Goal: Task Accomplishment & Management: Manage account settings

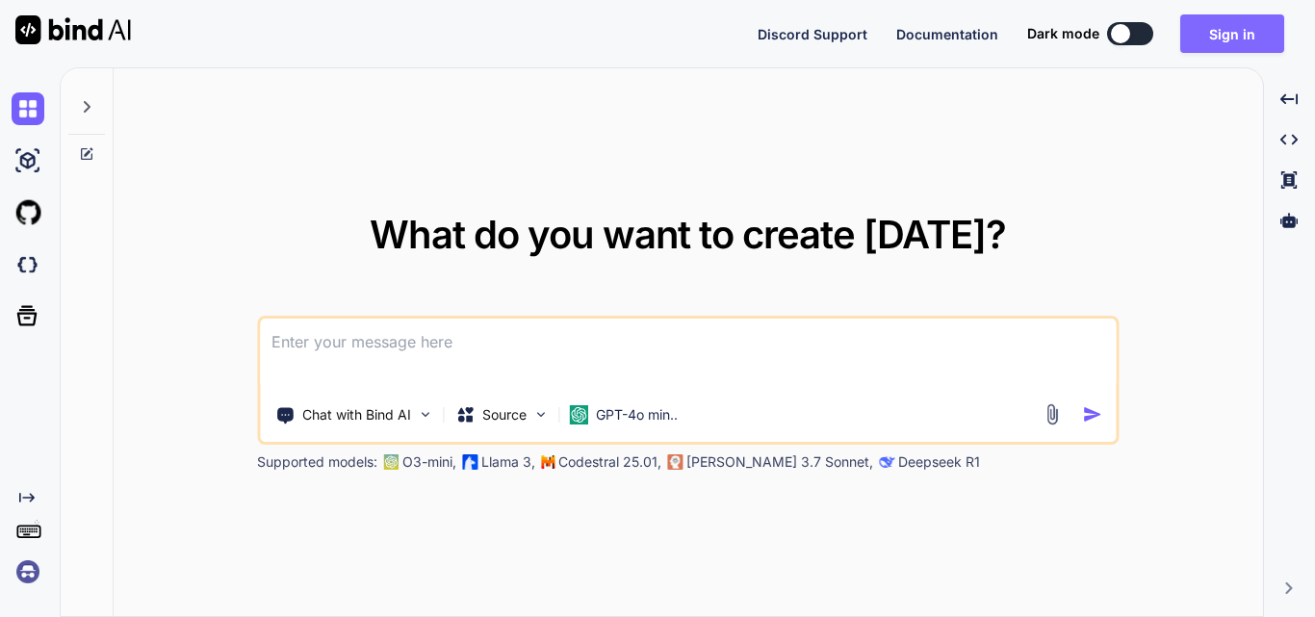
click at [1225, 40] on button "Sign in" at bounding box center [1232, 33] width 104 height 38
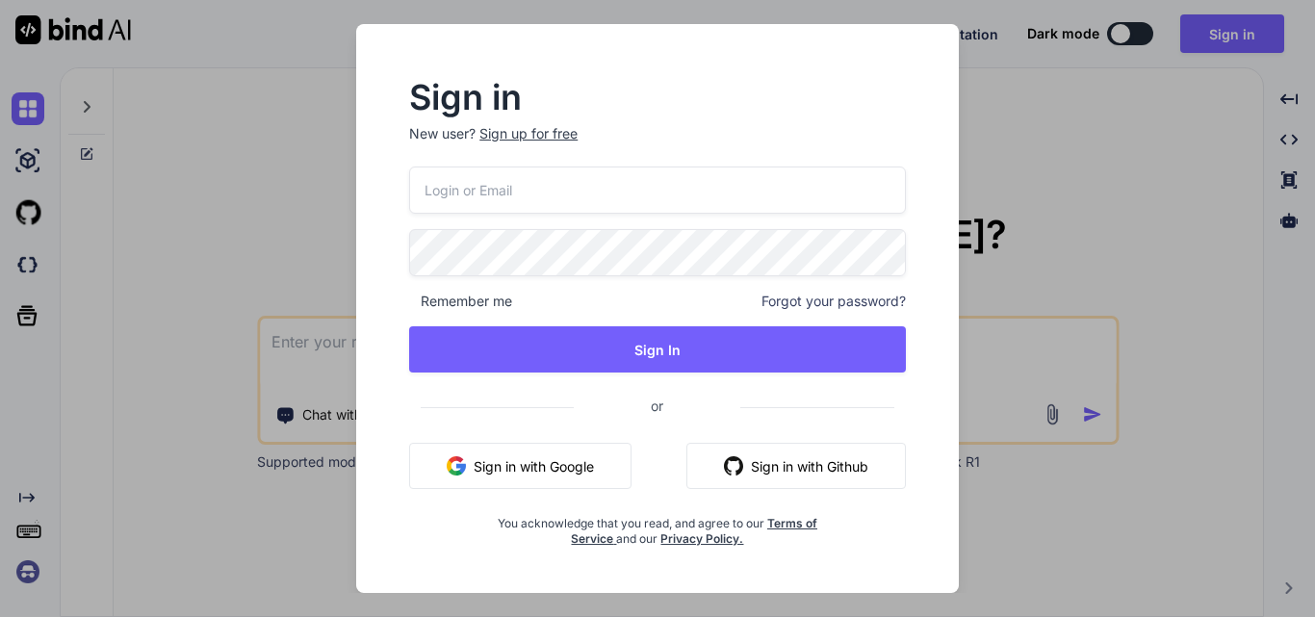
click at [535, 196] on input "email" at bounding box center [657, 190] width 497 height 47
type input "y"
type input "[EMAIL_ADDRESS][DOMAIN_NAME]"
click at [832, 302] on span "Forgot your password?" at bounding box center [833, 301] width 144 height 19
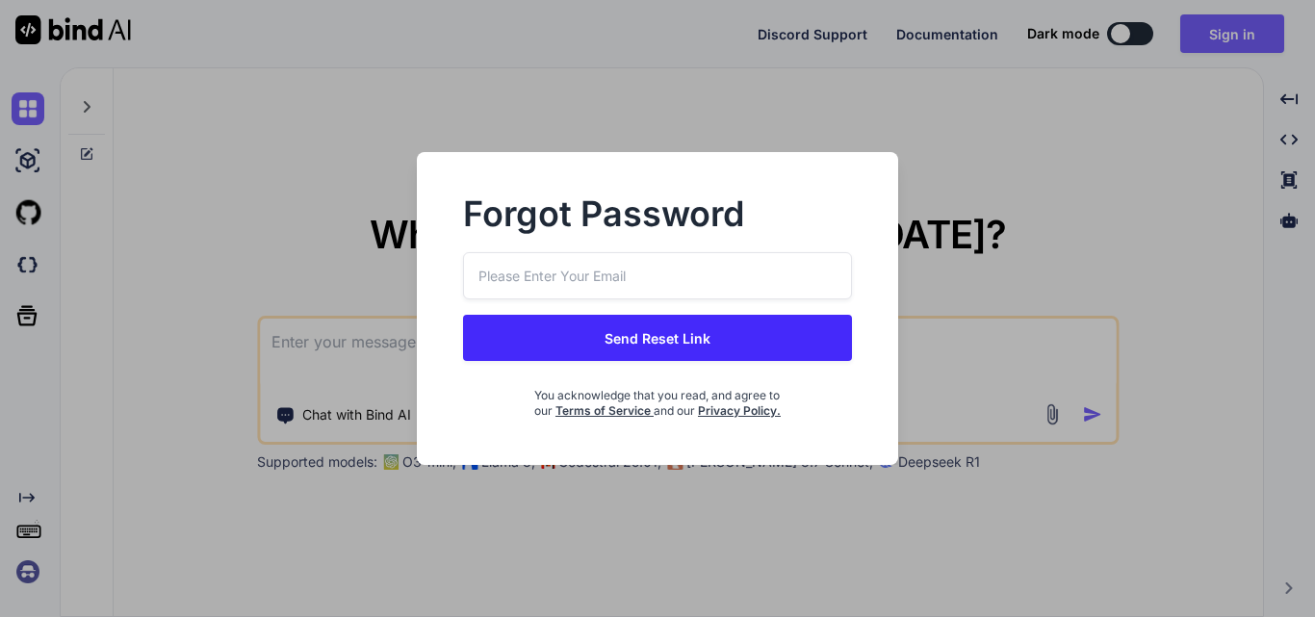
click at [638, 267] on input "email" at bounding box center [658, 275] width 390 height 47
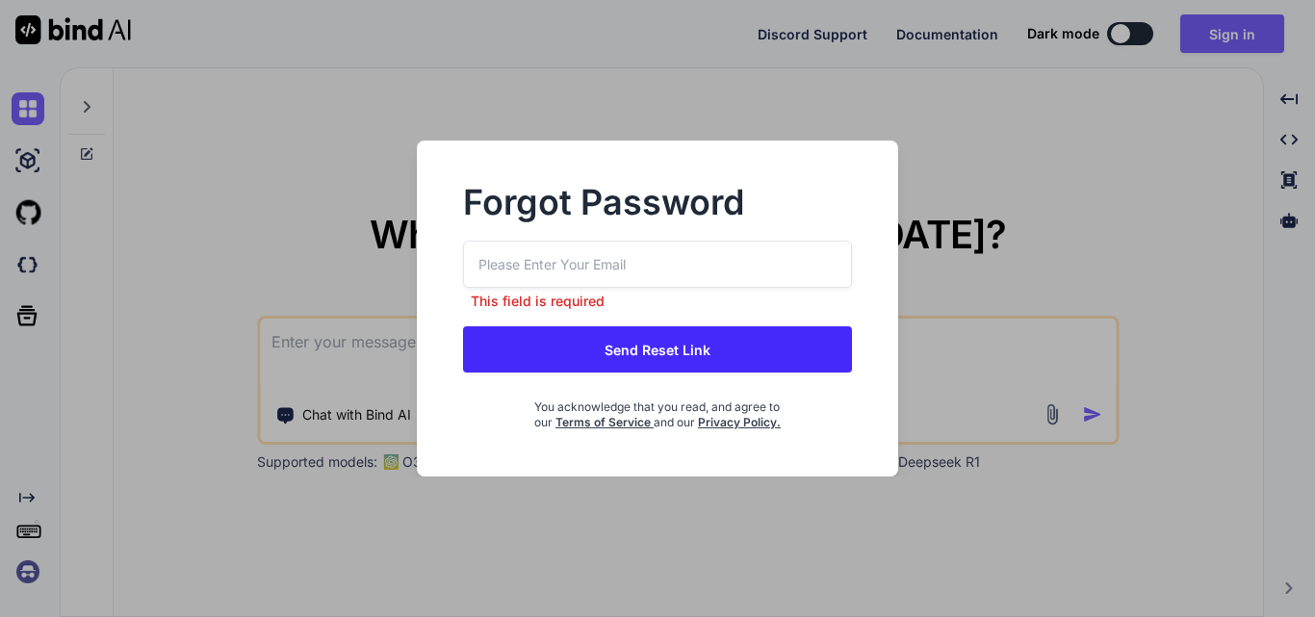
click at [650, 257] on input "email" at bounding box center [658, 264] width 390 height 47
type input "[EMAIL_ADDRESS][DOMAIN_NAME]"
click at [638, 356] on button "Send Reset Link" at bounding box center [658, 349] width 390 height 46
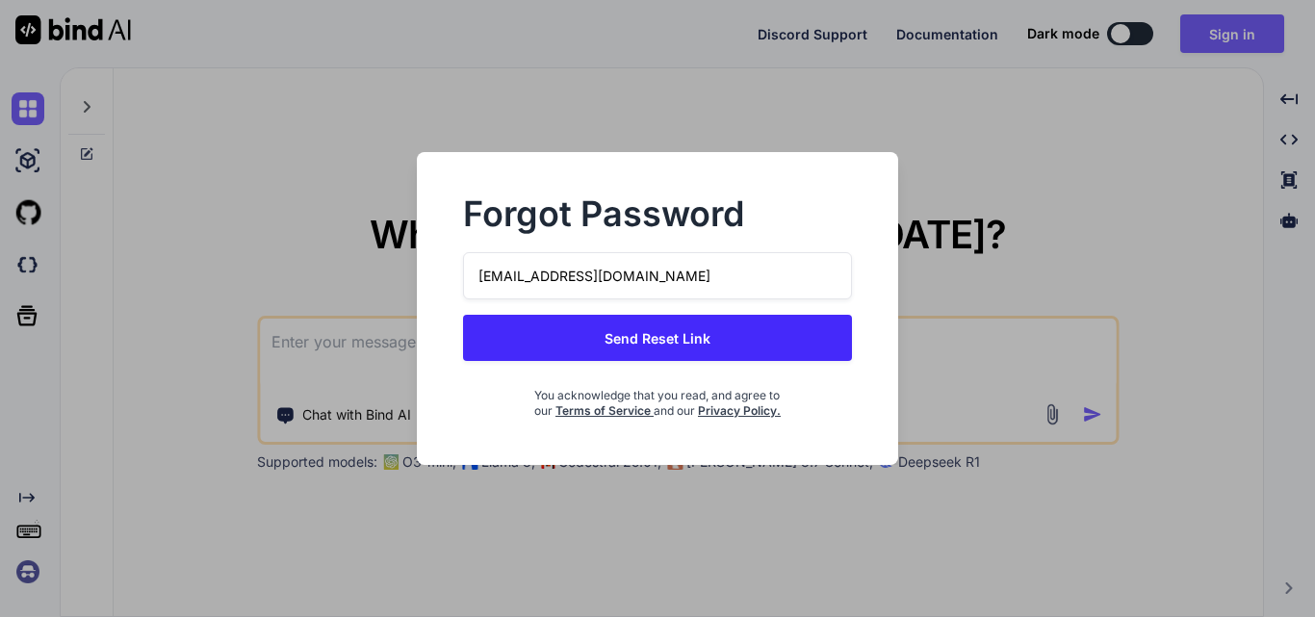
click at [714, 331] on button "Send Reset Link" at bounding box center [658, 338] width 390 height 46
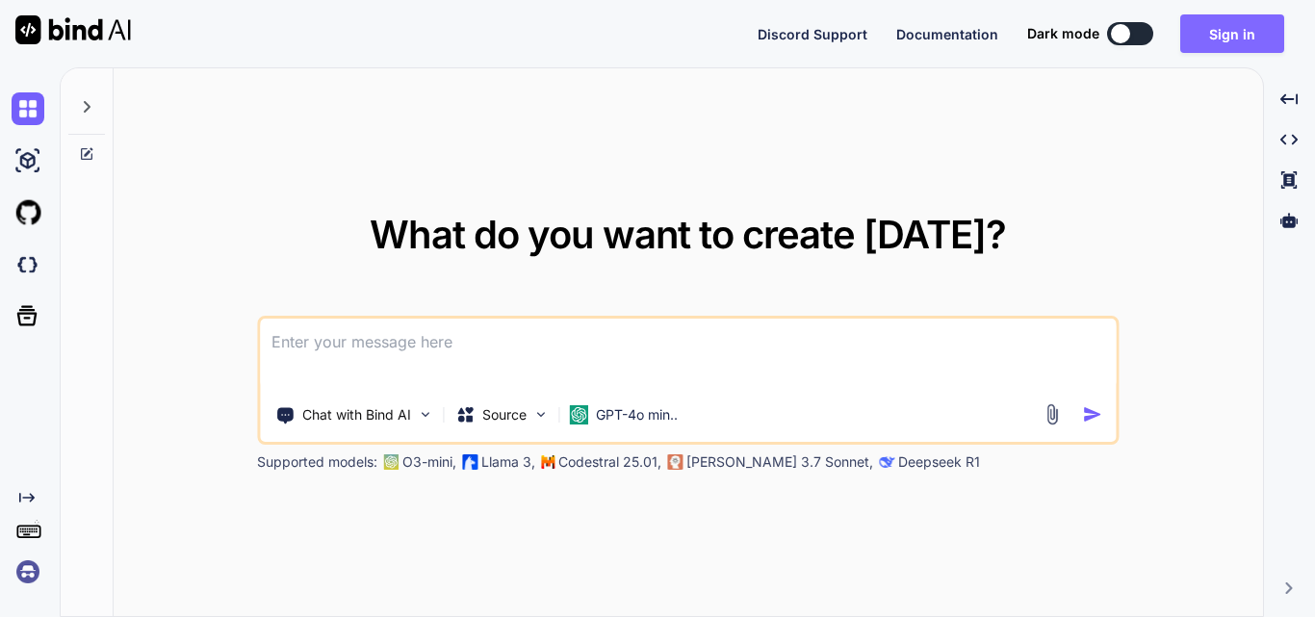
click at [1222, 23] on button "Sign in" at bounding box center [1232, 33] width 104 height 38
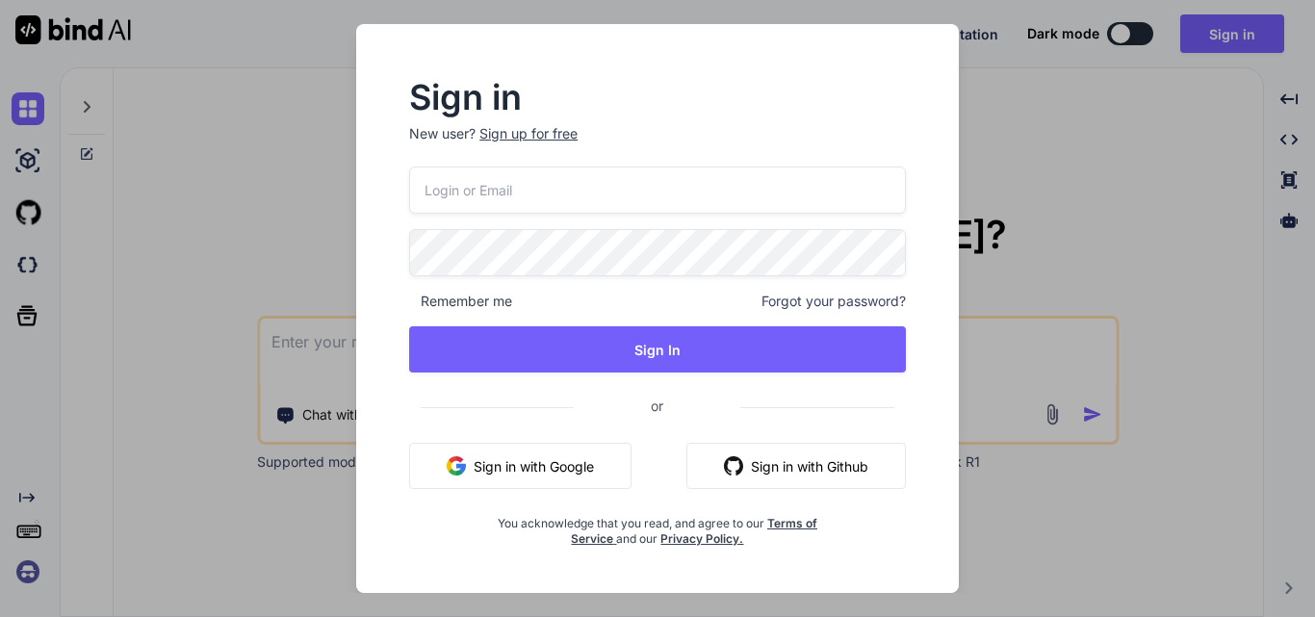
click at [702, 193] on input "email" at bounding box center [657, 190] width 497 height 47
click at [518, 135] on p "New user? Sign up for free" at bounding box center [657, 145] width 497 height 42
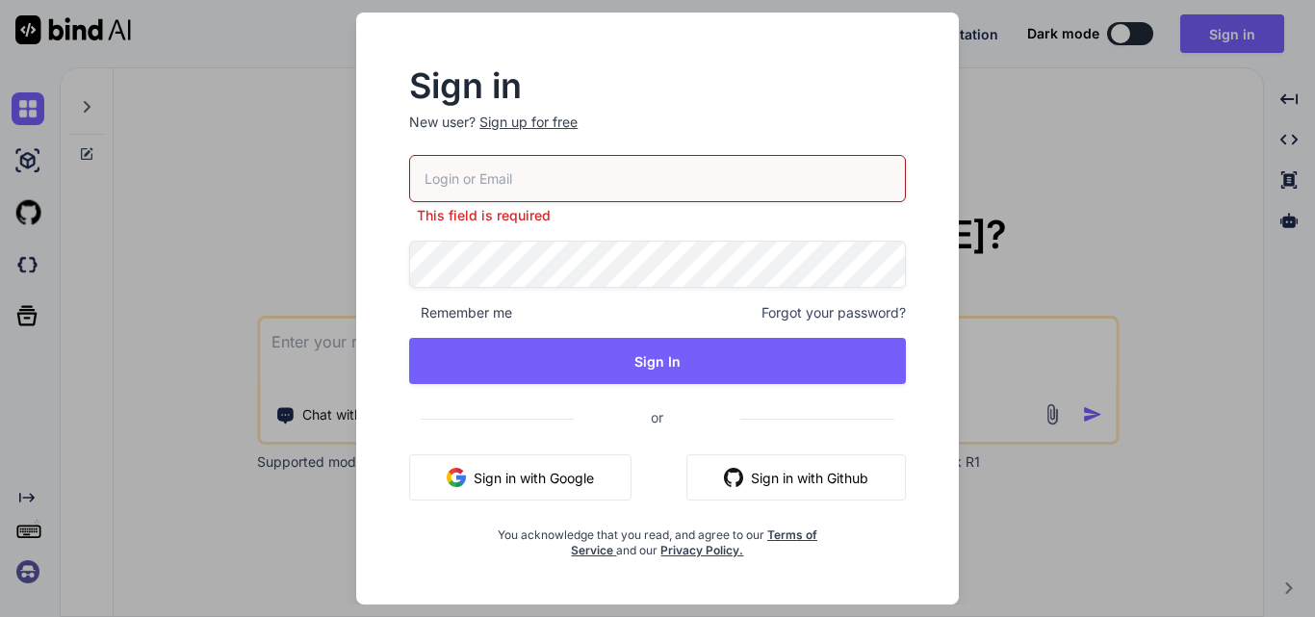
click at [543, 121] on div "Sign up for free" at bounding box center [528, 122] width 98 height 19
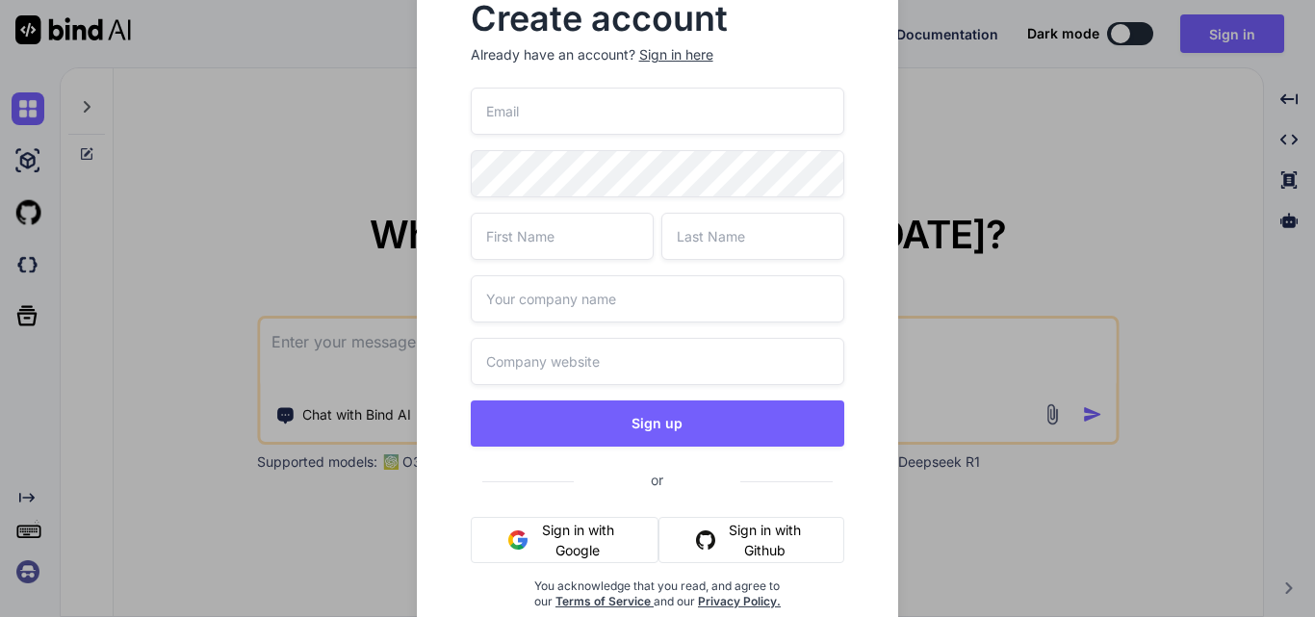
click at [561, 122] on input "email" at bounding box center [658, 111] width 374 height 47
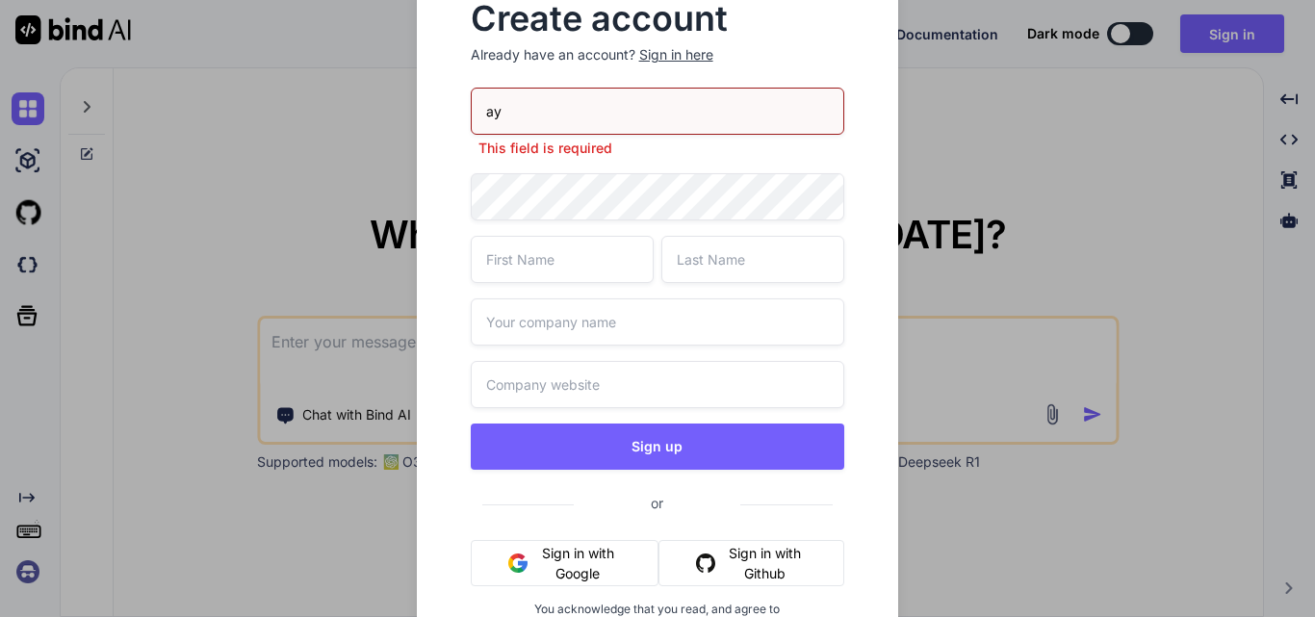
type input "a"
